Goal: Information Seeking & Learning: Learn about a topic

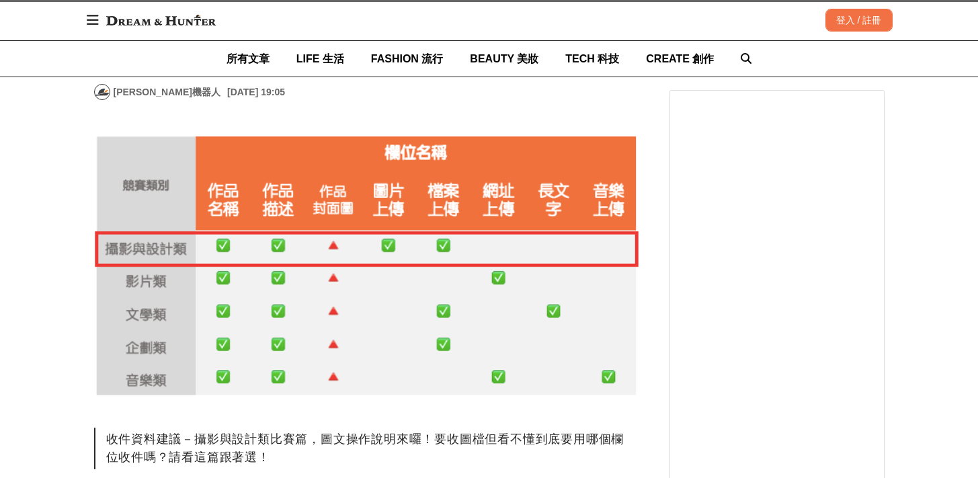
scroll to position [644, 0]
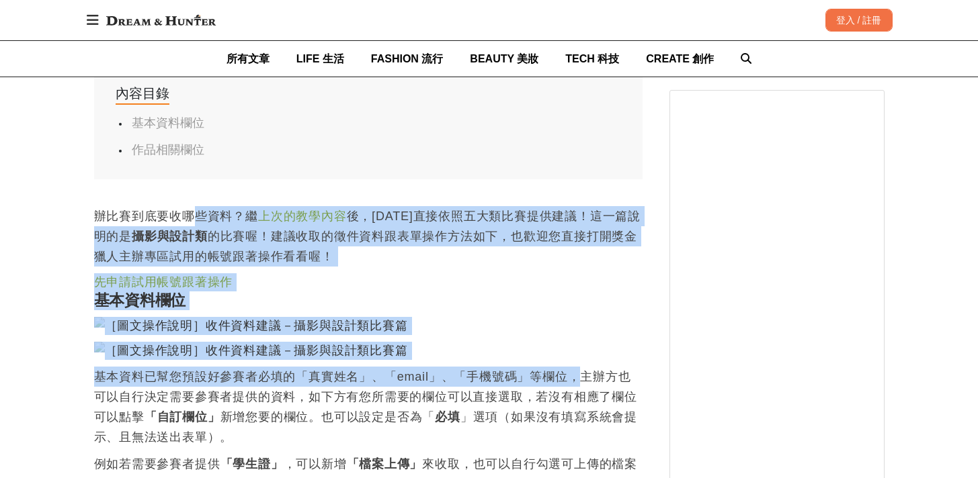
drag, startPoint x: 194, startPoint y: 211, endPoint x: 552, endPoint y: 367, distance: 391.3
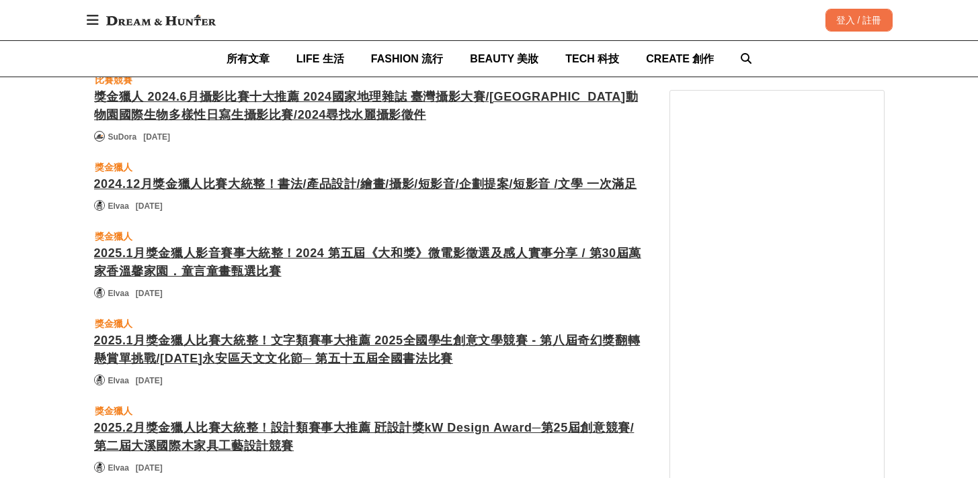
scroll to position [2460, 0]
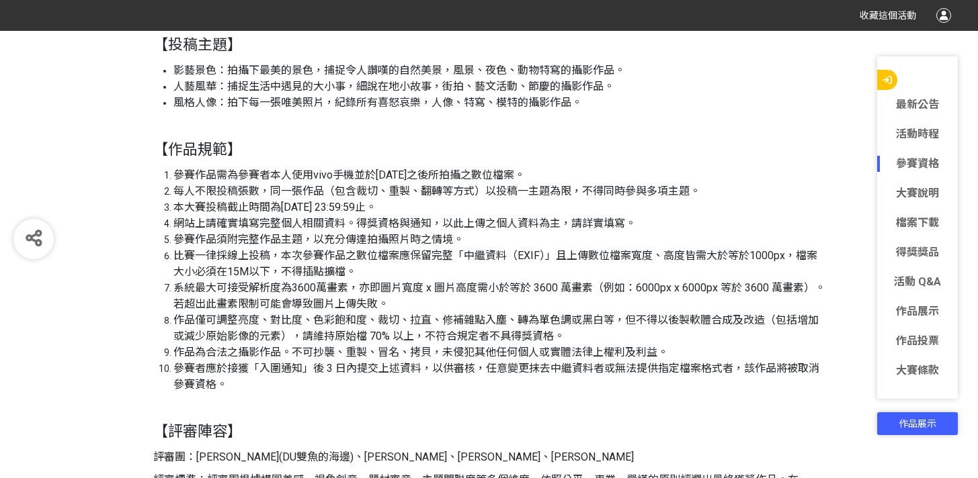
scroll to position [3359, 0]
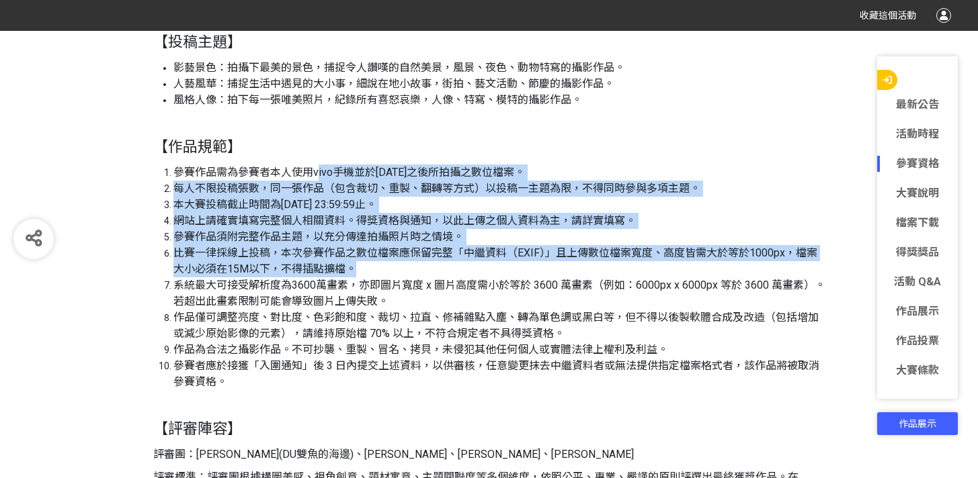
drag, startPoint x: 318, startPoint y: 177, endPoint x: 355, endPoint y: 272, distance: 101.7
click at [355, 272] on ol "參賽作品需為參賽者本人使用vivo手機並於2020/01/01之後所拍攝之數位檔案。 每人不限投稿張數，同一張作品（包含裁切、重製、翻轉等方式）以投稿一主題為…" at bounding box center [489, 278] width 672 height 226
click at [327, 263] on li "比賽一律採線上投稿，本次參賽作品之數位檔案應保留完整「中繼資料（EXIF）」且上傳數位檔案寬度、高度皆需大於等於1000px，檔案大小必須在15M以下，不得插…" at bounding box center [499, 261] width 652 height 32
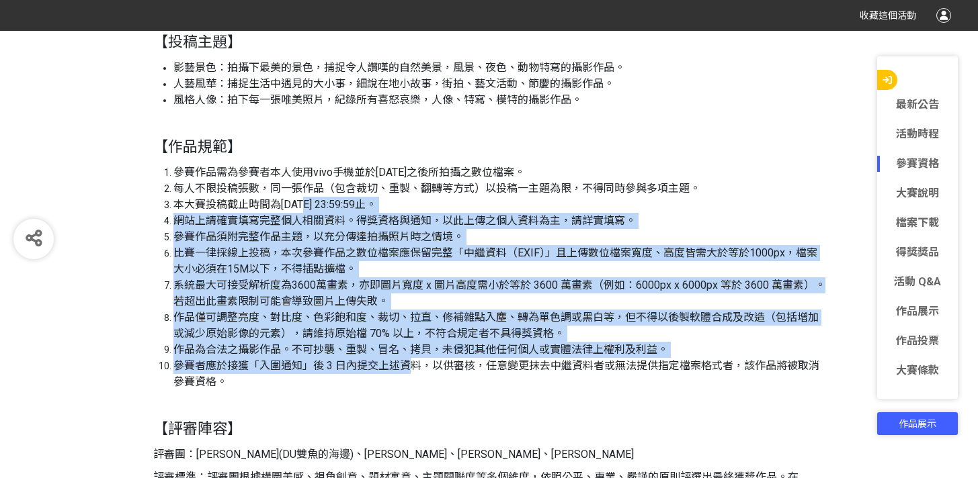
drag, startPoint x: 305, startPoint y: 211, endPoint x: 413, endPoint y: 373, distance: 194.4
click at [413, 373] on ol "參賽作品需為參賽者本人使用vivo手機並於2020/01/01之後所拍攝之數位檔案。 每人不限投稿張數，同一張作品（包含裁切、重製、翻轉等方式）以投稿一主題為…" at bounding box center [489, 278] width 672 height 226
click at [413, 373] on li "參賽者應於接獲「入圍通知」後 3 日內提交上述資料，以供審核，任意變更抹去中繼資料者或無法提供指定檔案格式者，該作品將被取消參賽資格。" at bounding box center [499, 374] width 652 height 32
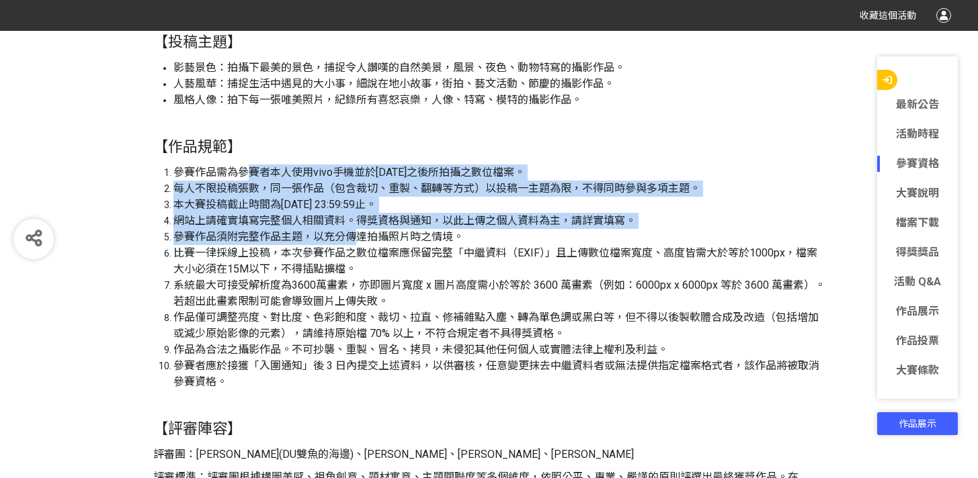
drag, startPoint x: 247, startPoint y: 179, endPoint x: 360, endPoint y: 231, distance: 124.2
click at [360, 231] on ol "參賽作品需為參賽者本人使用vivo手機並於2020/01/01之後所拍攝之數位檔案。 每人不限投稿張數，同一張作品（包含裁切、重製、翻轉等方式）以投稿一主題為…" at bounding box center [489, 278] width 672 height 226
click at [281, 234] on span "參賽作品須附完整作品主題，以充分傳達拍攝照片時之情境。" at bounding box center [318, 237] width 290 height 13
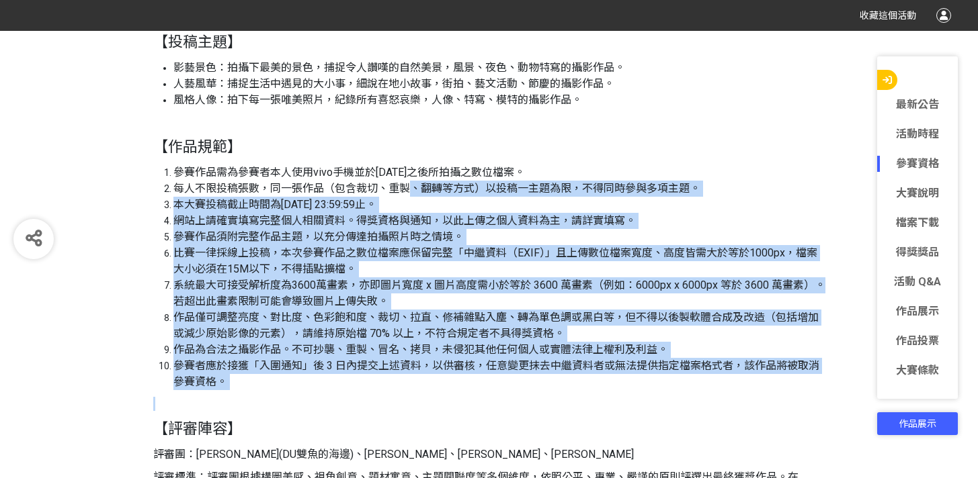
drag, startPoint x: 460, startPoint y: 233, endPoint x: 479, endPoint y: 379, distance: 147.7
click at [465, 296] on li "系統最大可接受解析度為3600萬畫素，亦即圖片寬度 x 圖片高度需小於等於 3600 萬畫素（例如：6000px x 6000px 等於 3600 萬畫素）。…" at bounding box center [499, 294] width 652 height 32
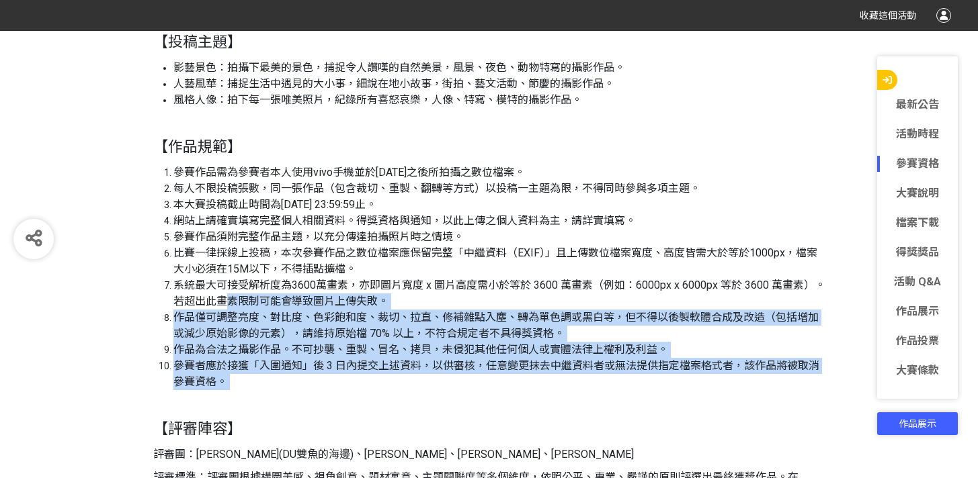
drag, startPoint x: 245, startPoint y: 306, endPoint x: 593, endPoint y: 392, distance: 357.8
click at [452, 380] on li "參賽者應於接獲「入圍通知」後 3 日內提交上述資料，以供審核，任意變更抹去中繼資料者或無法提供指定檔案格式者，該作品將被取消參賽資格。" at bounding box center [499, 374] width 652 height 32
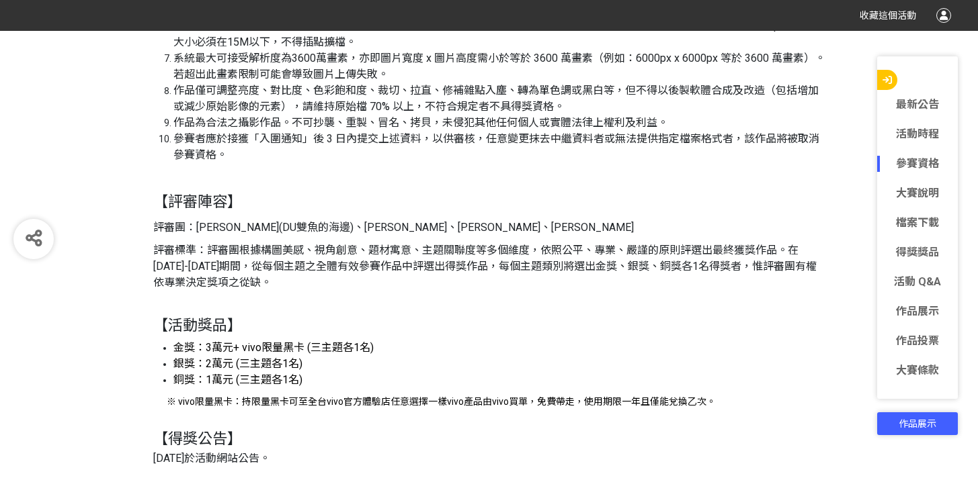
scroll to position [3588, 0]
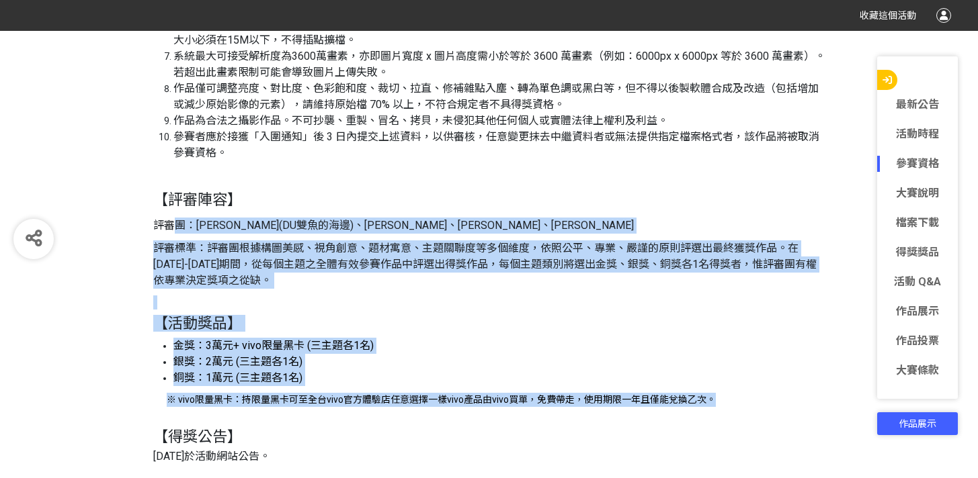
drag, startPoint x: 174, startPoint y: 232, endPoint x: 649, endPoint y: 360, distance: 492.2
click at [765, 401] on div "▌活動辦法 2021 vivo 不止視限手機攝影大賽，打造人文溫度、影像技術與美學探索為一體的影像生態，鼓勵更多人加入手機影像創作，享受手機所帶來的樂趣及不凡…" at bounding box center [489, 303] width 672 height 4906
click at [554, 337] on div "▌活動辦法 2021 vivo 不止視限手機攝影大賽，打造人文溫度、影像技術與美學探索為一體的影像生態，鼓勵更多人加入手機影像創作，享受手機所帶來的樂趣及不凡…" at bounding box center [489, 303] width 672 height 4906
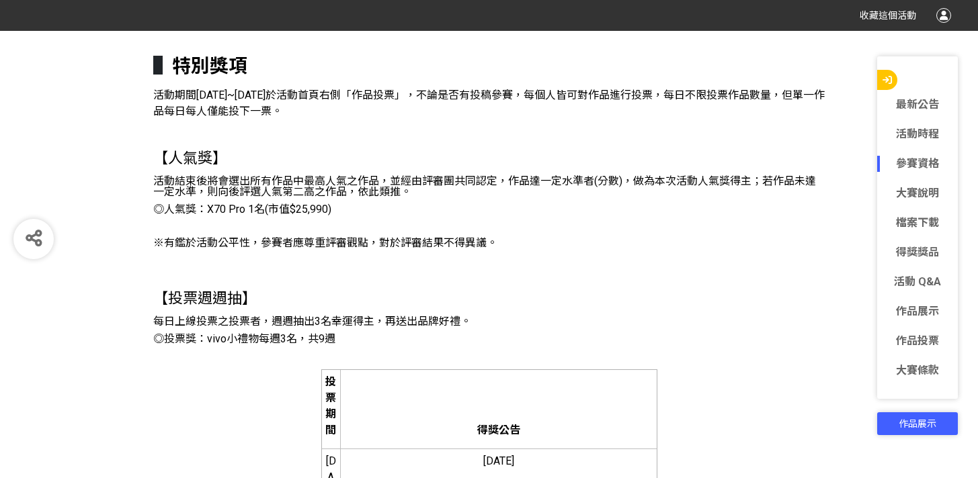
scroll to position [4234, 0]
